Goal: Navigation & Orientation: Find specific page/section

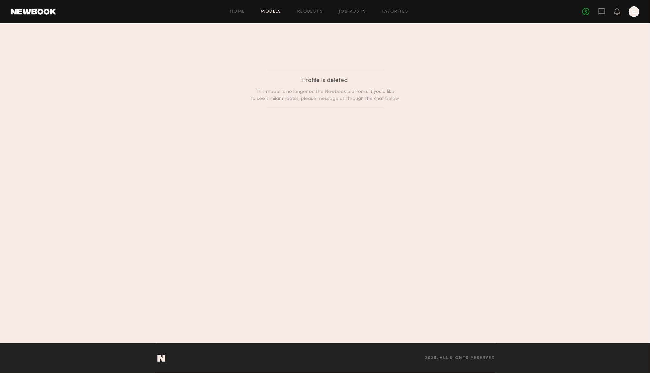
click at [270, 10] on link "Models" at bounding box center [271, 12] width 20 height 4
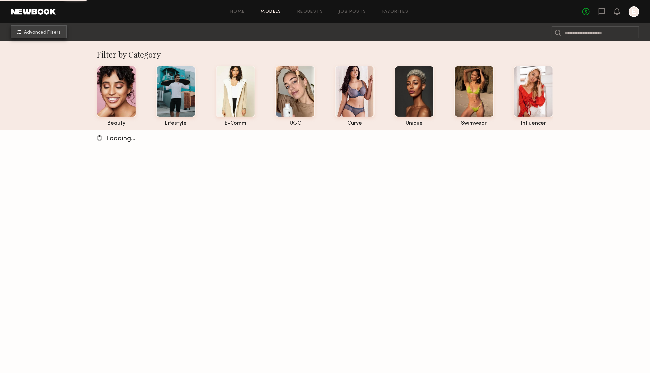
click at [48, 30] on span "Advanced Filters" at bounding box center [42, 32] width 37 height 5
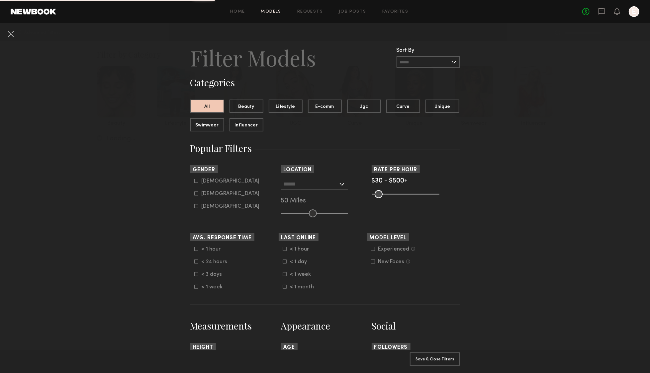
scroll to position [3, 0]
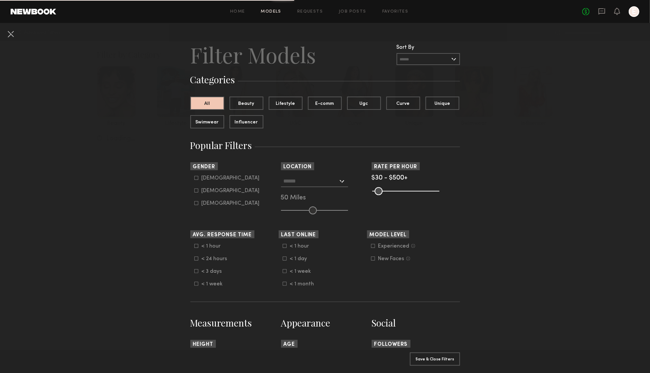
click at [196, 191] on icon at bounding box center [196, 191] width 4 height 4
type input "**"
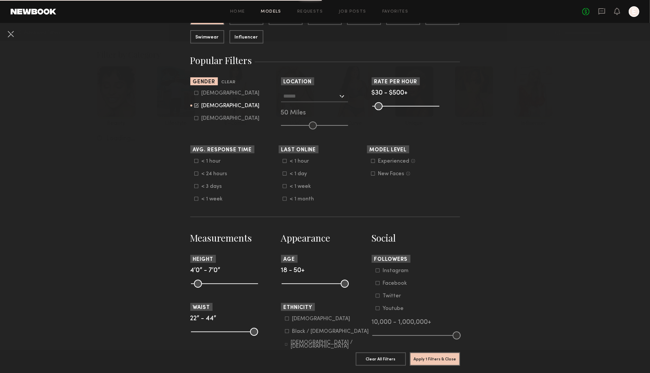
scroll to position [88, 0]
drag, startPoint x: 287, startPoint y: 285, endPoint x: 322, endPoint y: 287, distance: 35.2
type input "**"
click at [322, 287] on input "range" at bounding box center [315, 284] width 67 height 8
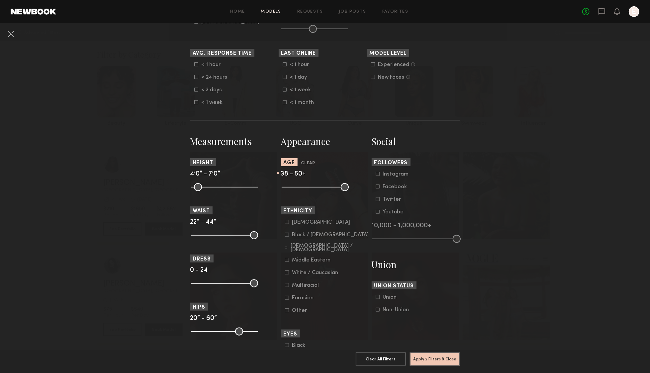
scroll to position [271, 0]
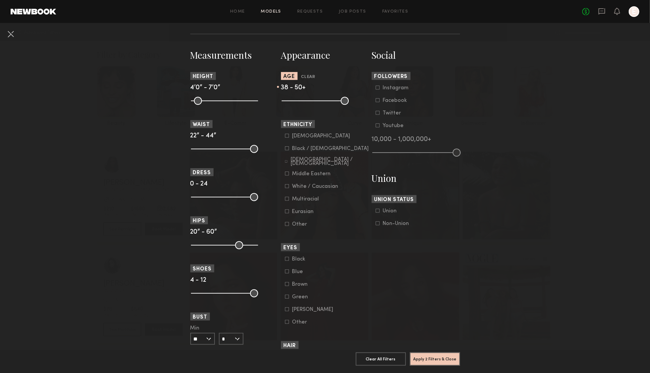
click at [286, 149] on icon at bounding box center [287, 148] width 4 height 4
click at [286, 176] on icon at bounding box center [287, 174] width 4 height 4
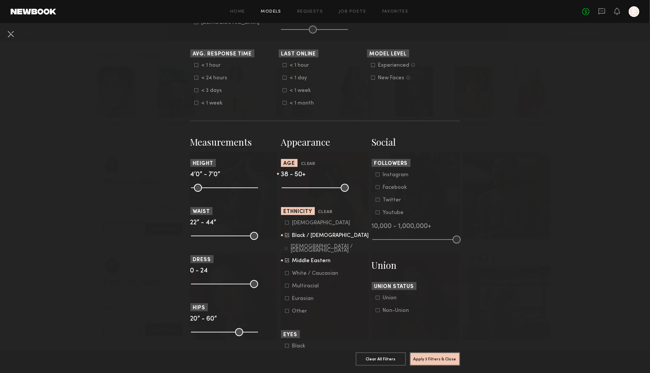
scroll to position [190, 0]
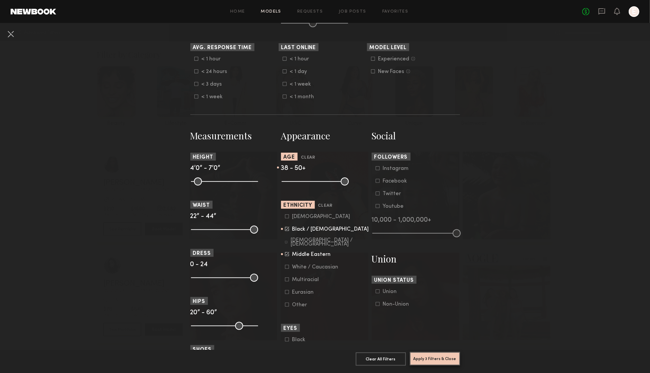
click at [436, 360] on button "Apply 3 Filters & Close" at bounding box center [435, 358] width 50 height 13
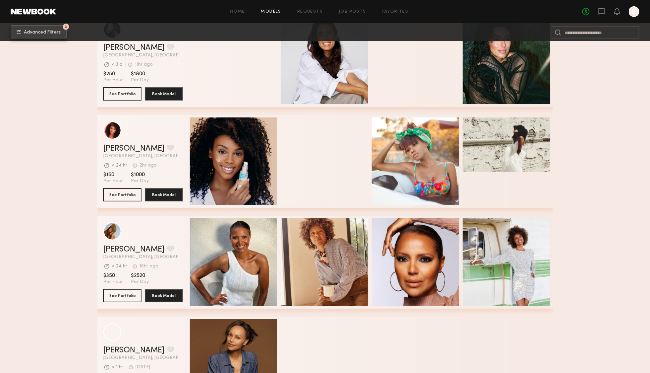
scroll to position [52, 0]
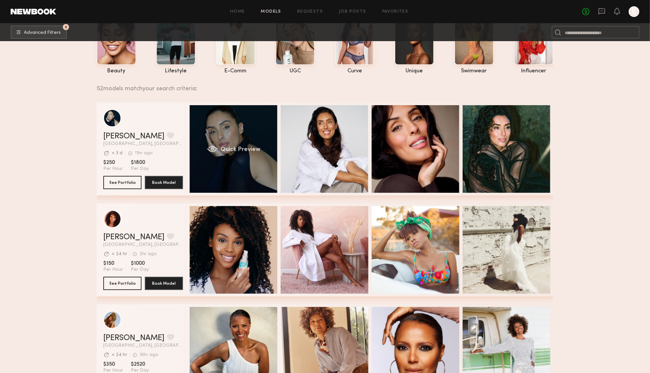
click at [229, 141] on div "Quick Preview" at bounding box center [234, 149] width 88 height 88
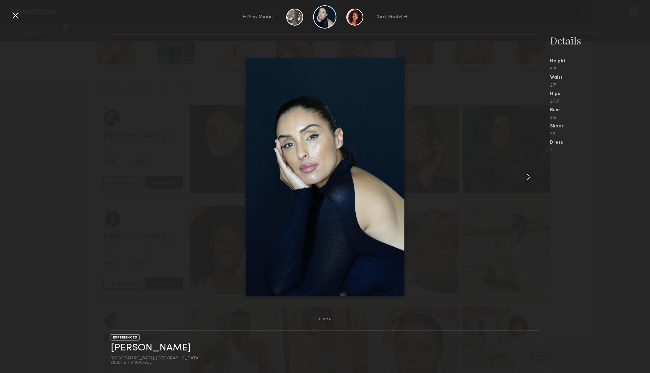
click at [527, 174] on common-icon at bounding box center [528, 177] width 11 height 11
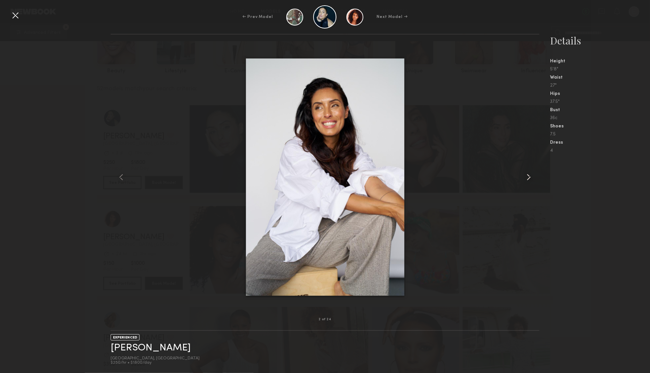
click at [527, 174] on common-icon at bounding box center [528, 177] width 11 height 11
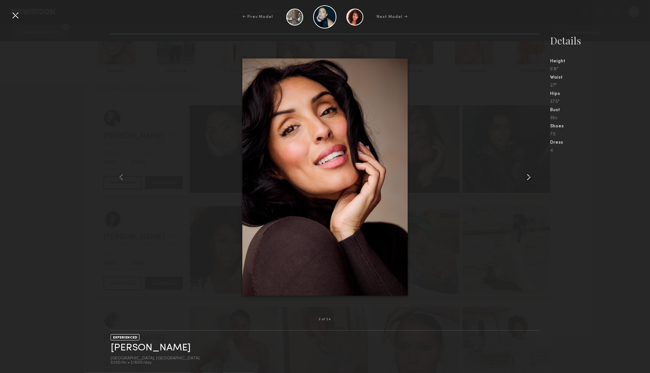
click at [527, 174] on common-icon at bounding box center [528, 177] width 11 height 11
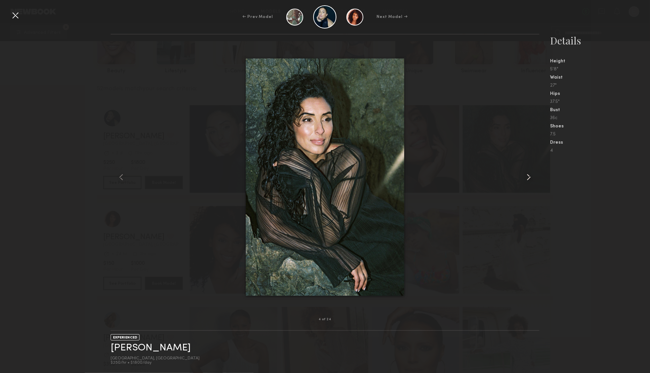
click at [527, 174] on common-icon at bounding box center [528, 177] width 11 height 11
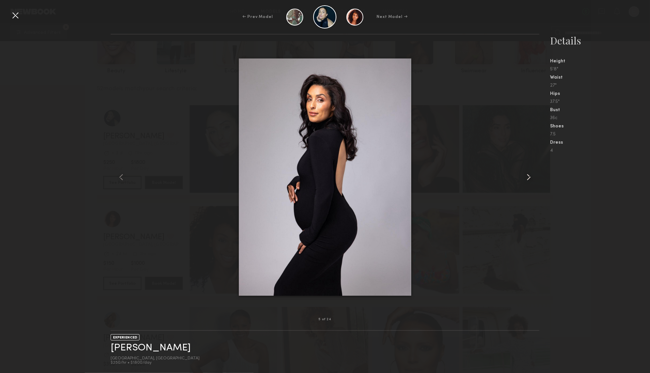
click at [527, 174] on common-icon at bounding box center [528, 177] width 11 height 11
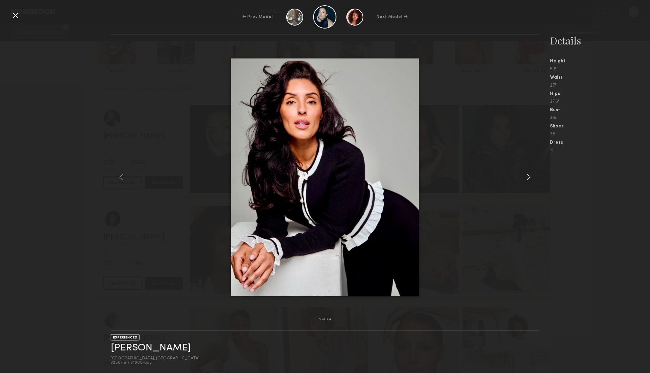
click at [527, 174] on common-icon at bounding box center [528, 177] width 11 height 11
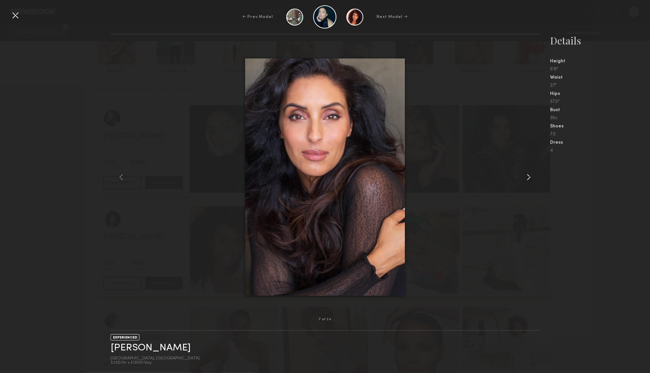
click at [527, 174] on common-icon at bounding box center [528, 177] width 11 height 11
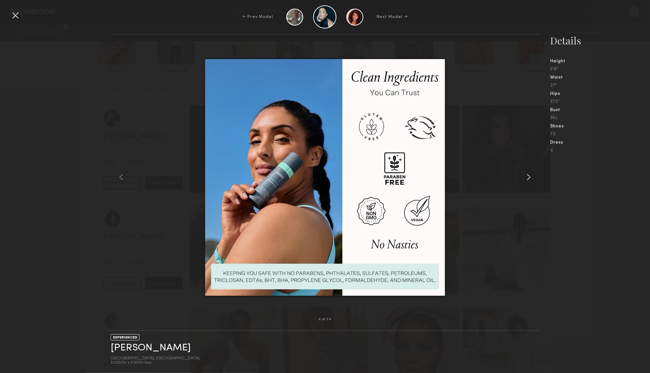
click at [527, 174] on common-icon at bounding box center [528, 177] width 11 height 11
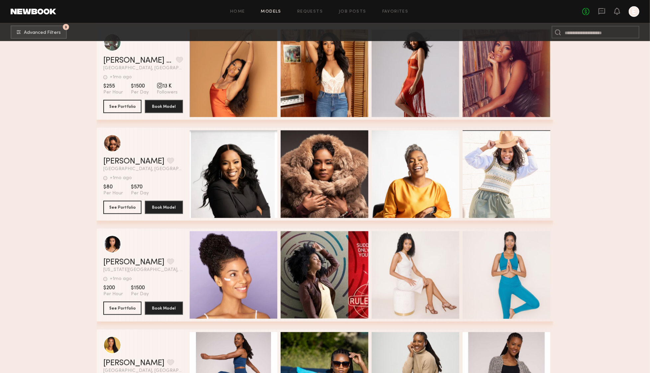
scroll to position [2464, 0]
